Goal: Task Accomplishment & Management: Manage account settings

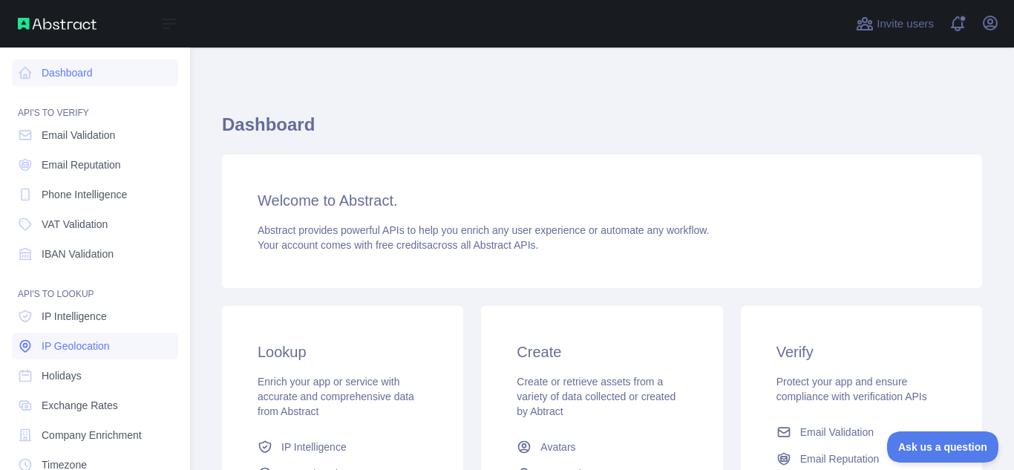
click at [75, 348] on span "IP Geolocation" at bounding box center [76, 346] width 68 height 15
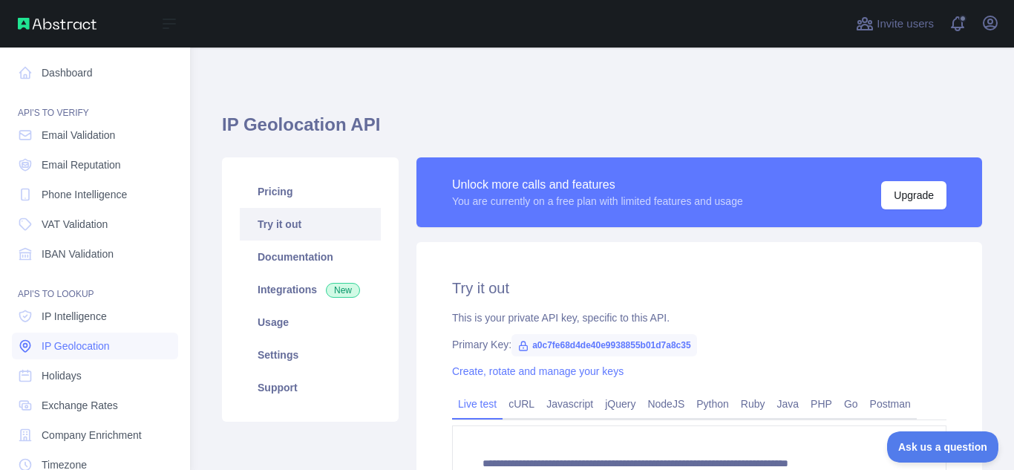
type textarea "**********"
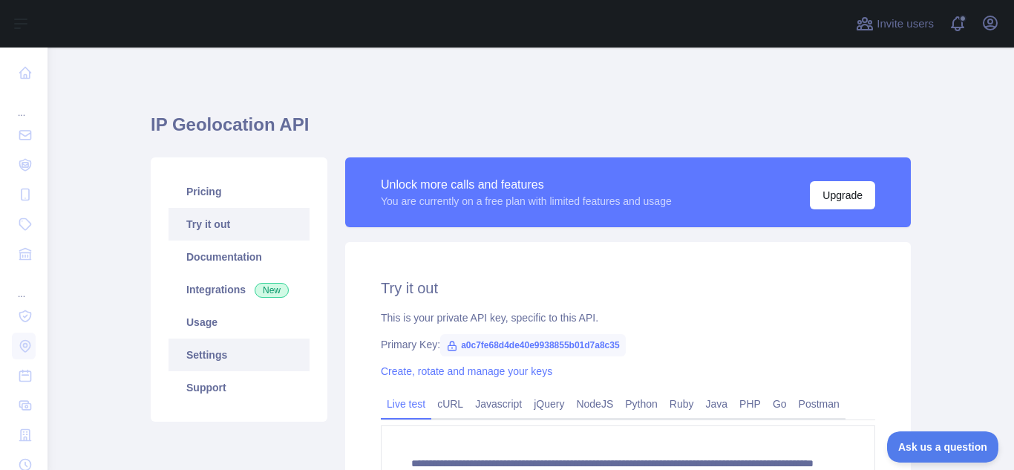
click at [229, 356] on link "Settings" at bounding box center [239, 355] width 141 height 33
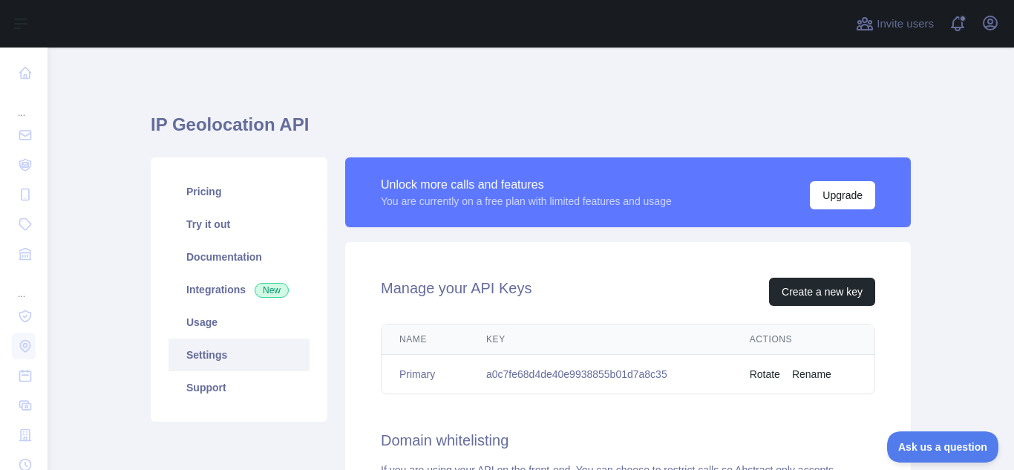
scroll to position [149, 0]
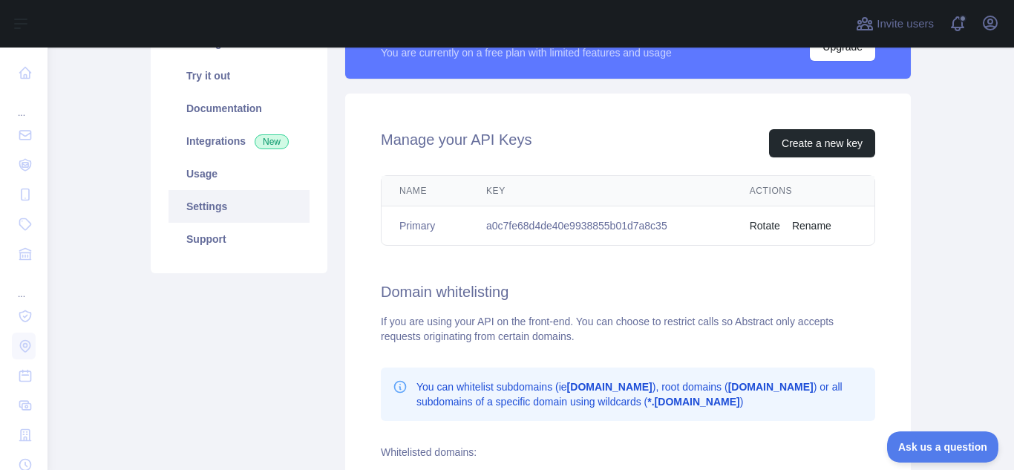
click at [544, 229] on td "a0c7fe68d4de40e9938855b01d7a8c35" at bounding box center [601, 225] width 264 height 39
copy td "a0c7fe68d4de40e9938855b01d7a8c35"
click at [565, 316] on div "If you are using your API on the front-end. You can choose to restrict calls so…" at bounding box center [628, 329] width 495 height 30
click at [581, 222] on td "a0c7fe68d4de40e9938855b01d7a8c35" at bounding box center [601, 225] width 264 height 39
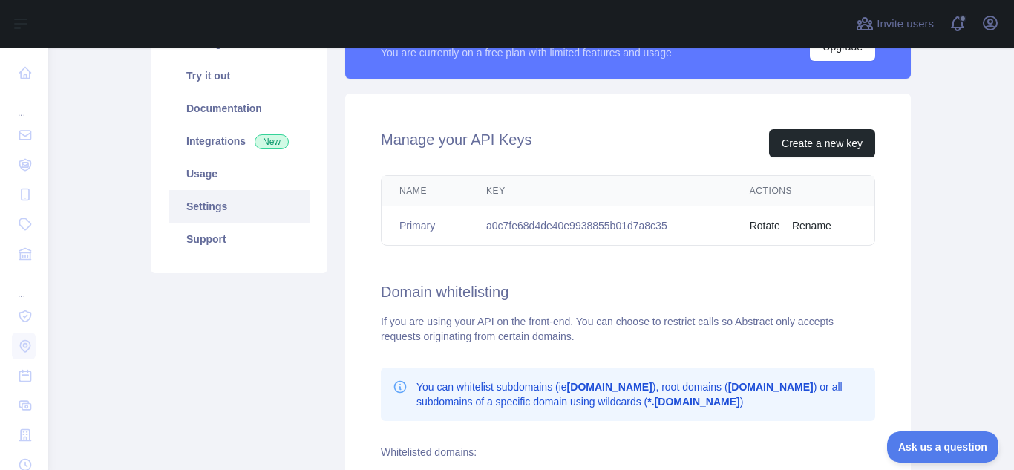
click at [562, 227] on td "a0c7fe68d4de40e9938855b01d7a8c35" at bounding box center [601, 225] width 264 height 39
copy td "a0c7fe68d4de40e9938855b01d7a8c35"
